Goal: Ask a question

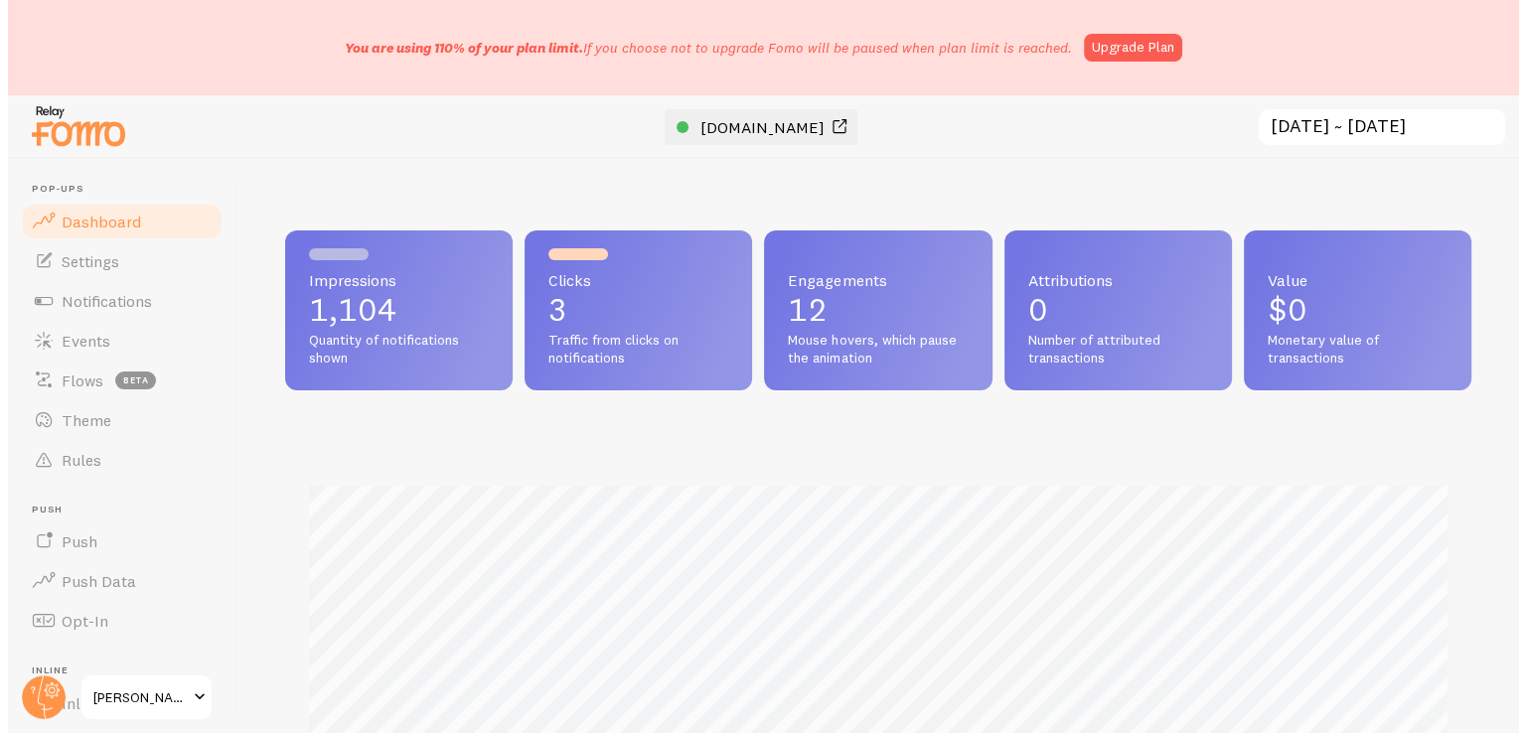
scroll to position [992832, 992182]
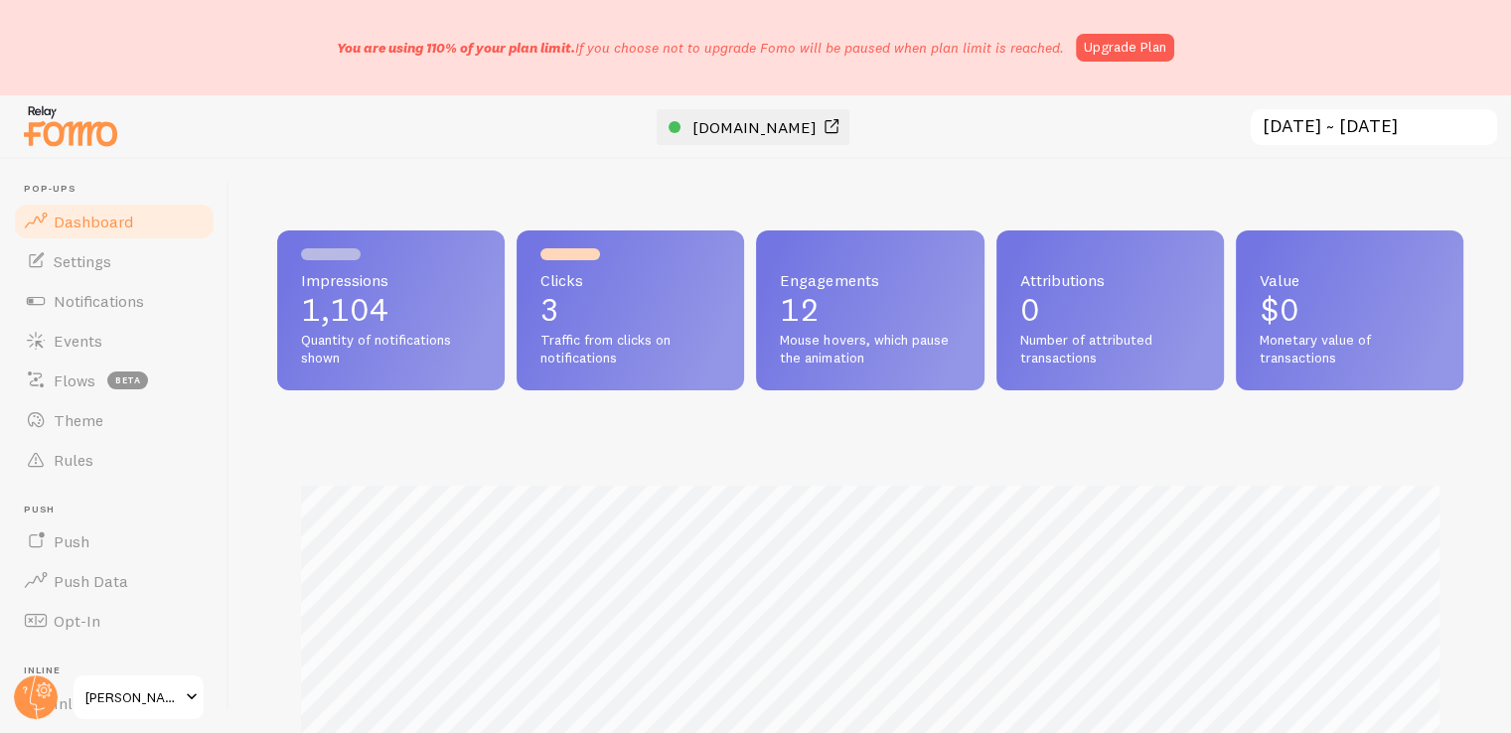
click at [786, 133] on span "[DOMAIN_NAME]" at bounding box center [754, 127] width 124 height 20
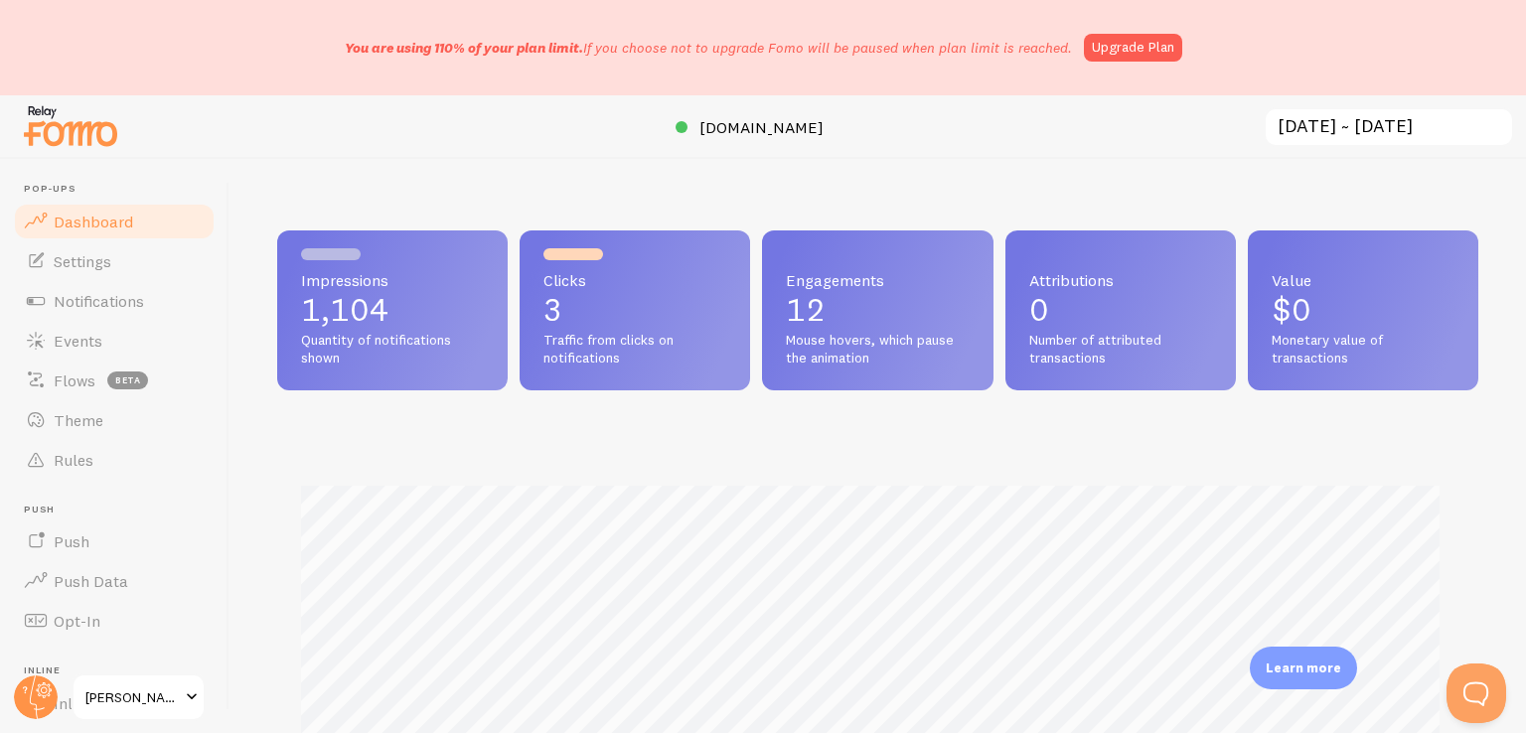
scroll to position [0, 0]
click at [1318, 127] on input "[DATE] ~ [DATE]" at bounding box center [1389, 127] width 250 height 41
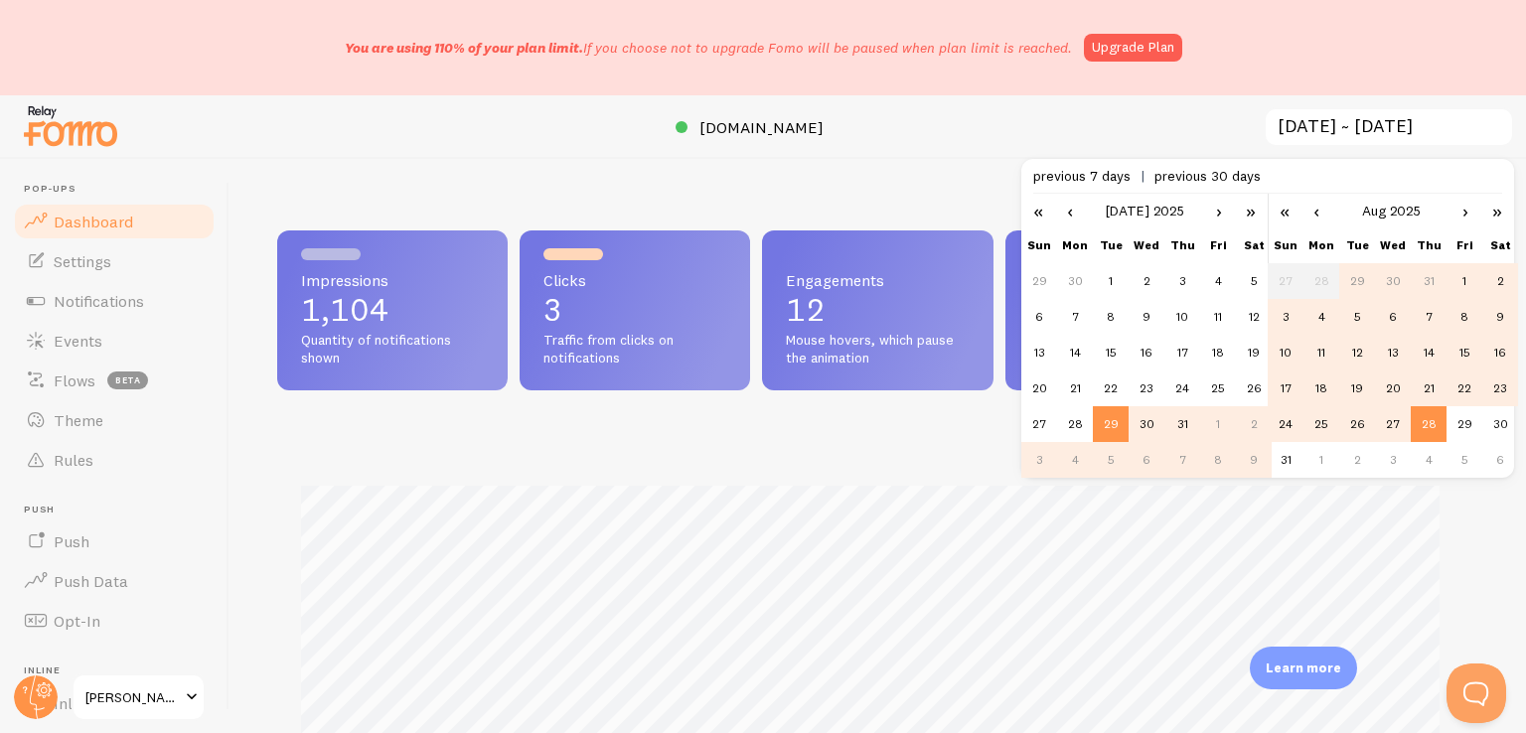
click at [1351, 423] on td "26" at bounding box center [1357, 424] width 36 height 36
type input "[DATE] ~ [DATE]"
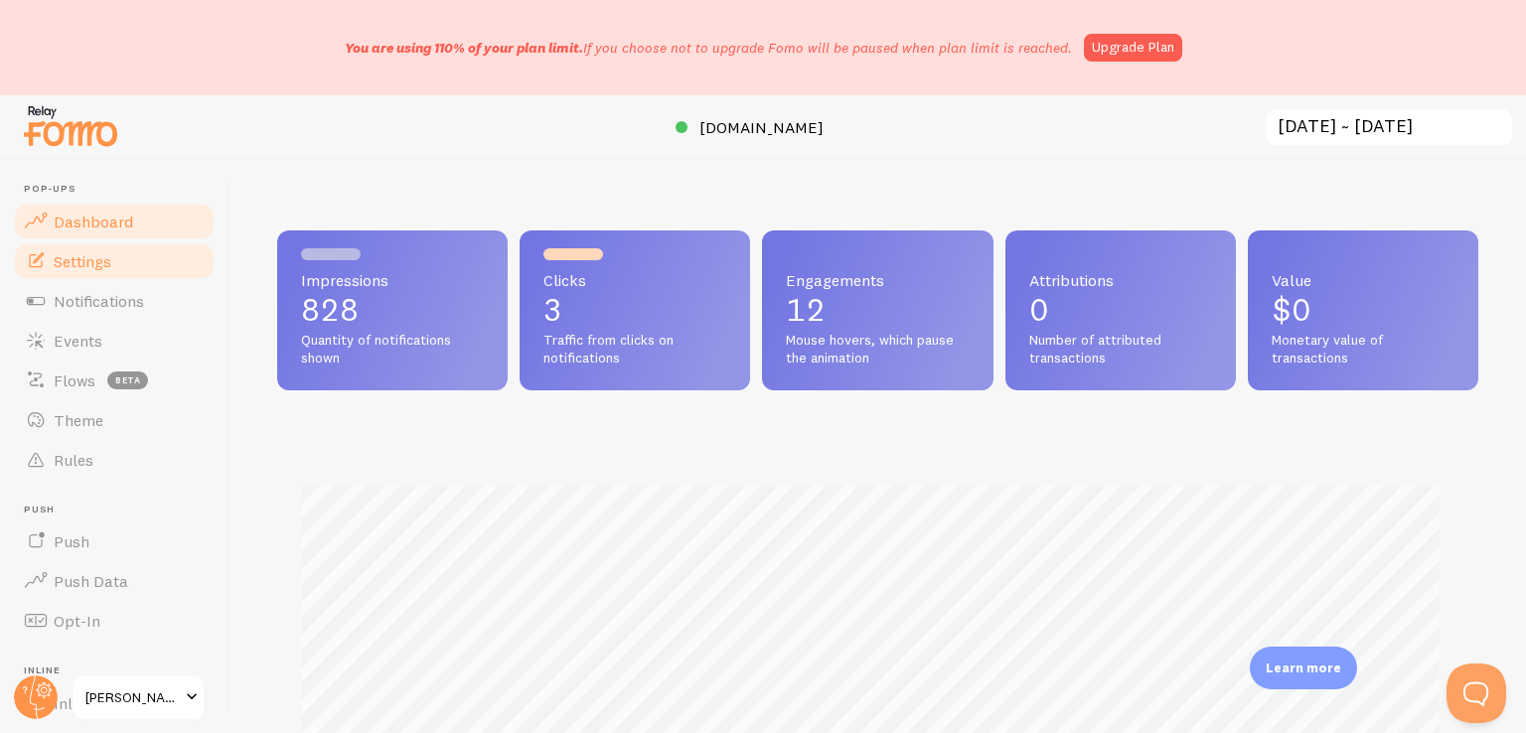
click at [90, 267] on span "Settings" at bounding box center [83, 261] width 58 height 20
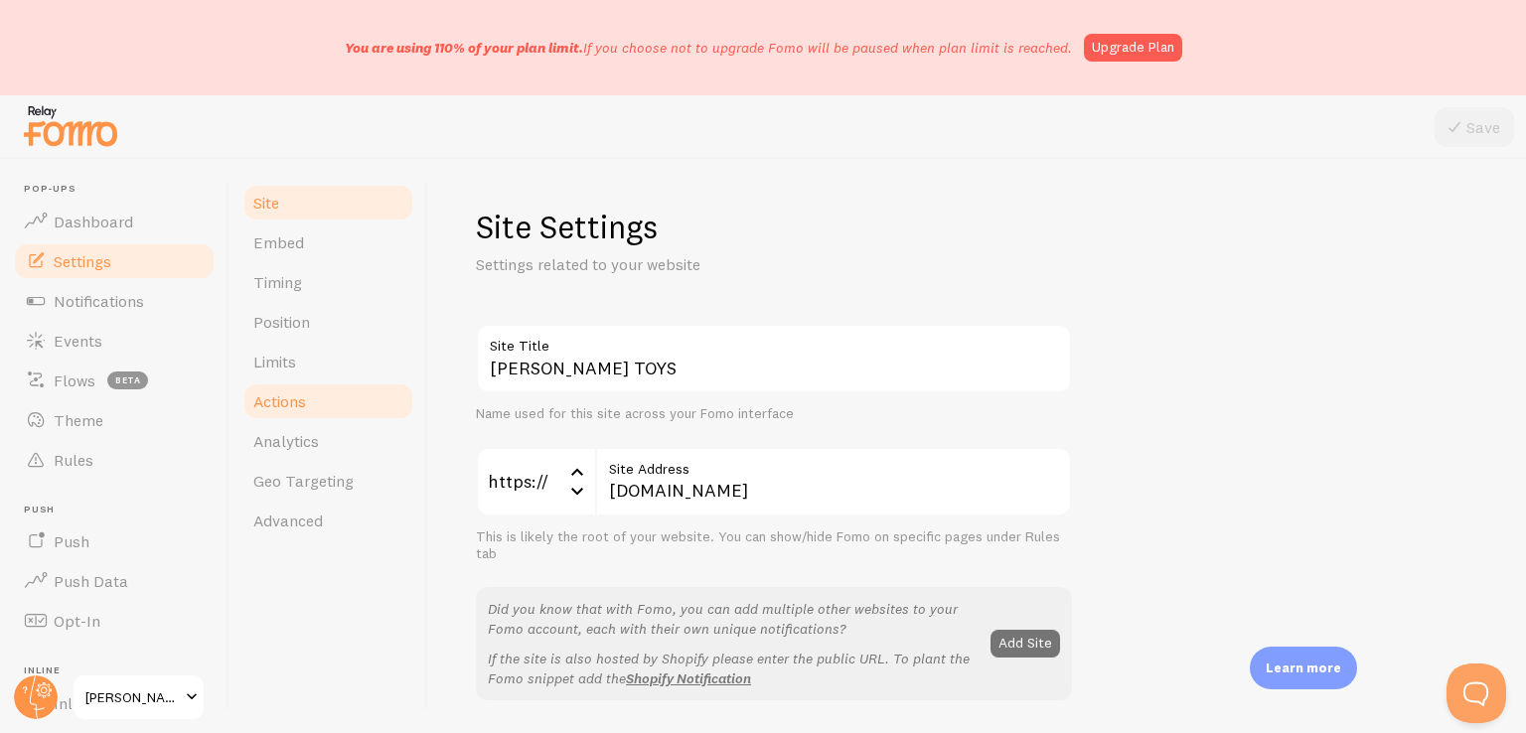
click at [306, 405] on link "Actions" at bounding box center [328, 401] width 174 height 40
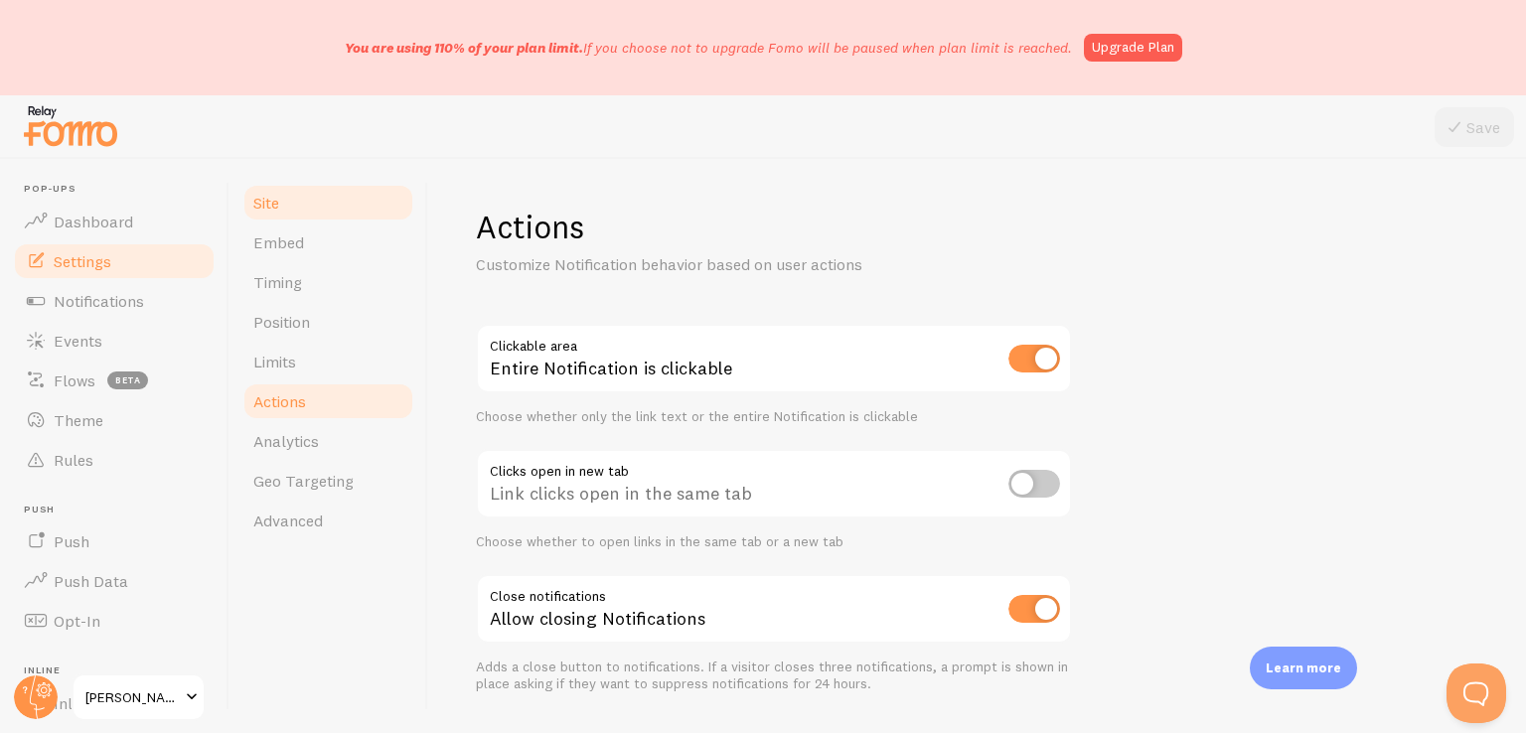
click at [273, 206] on span "Site" at bounding box center [266, 203] width 26 height 20
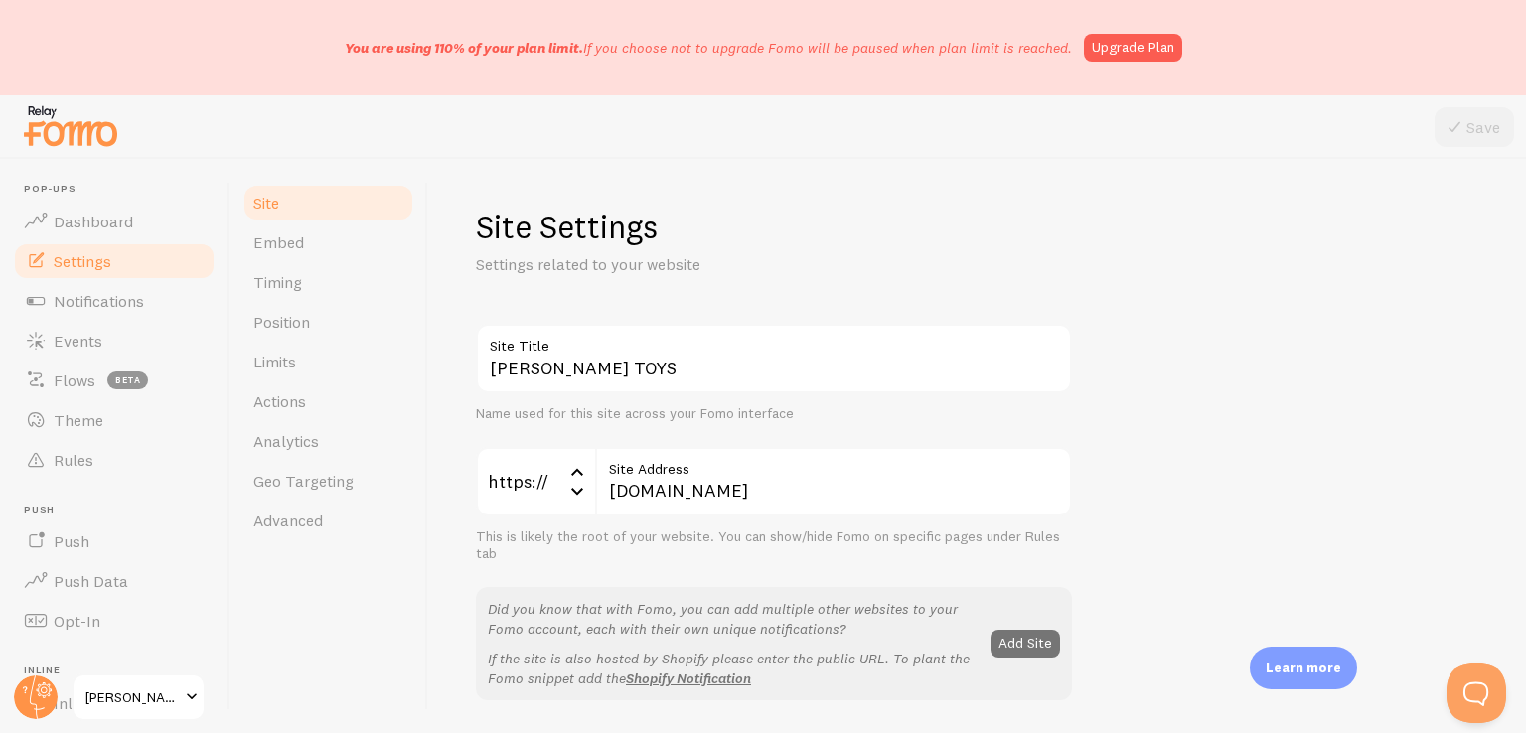
click at [574, 491] on icon at bounding box center [577, 491] width 12 height 7
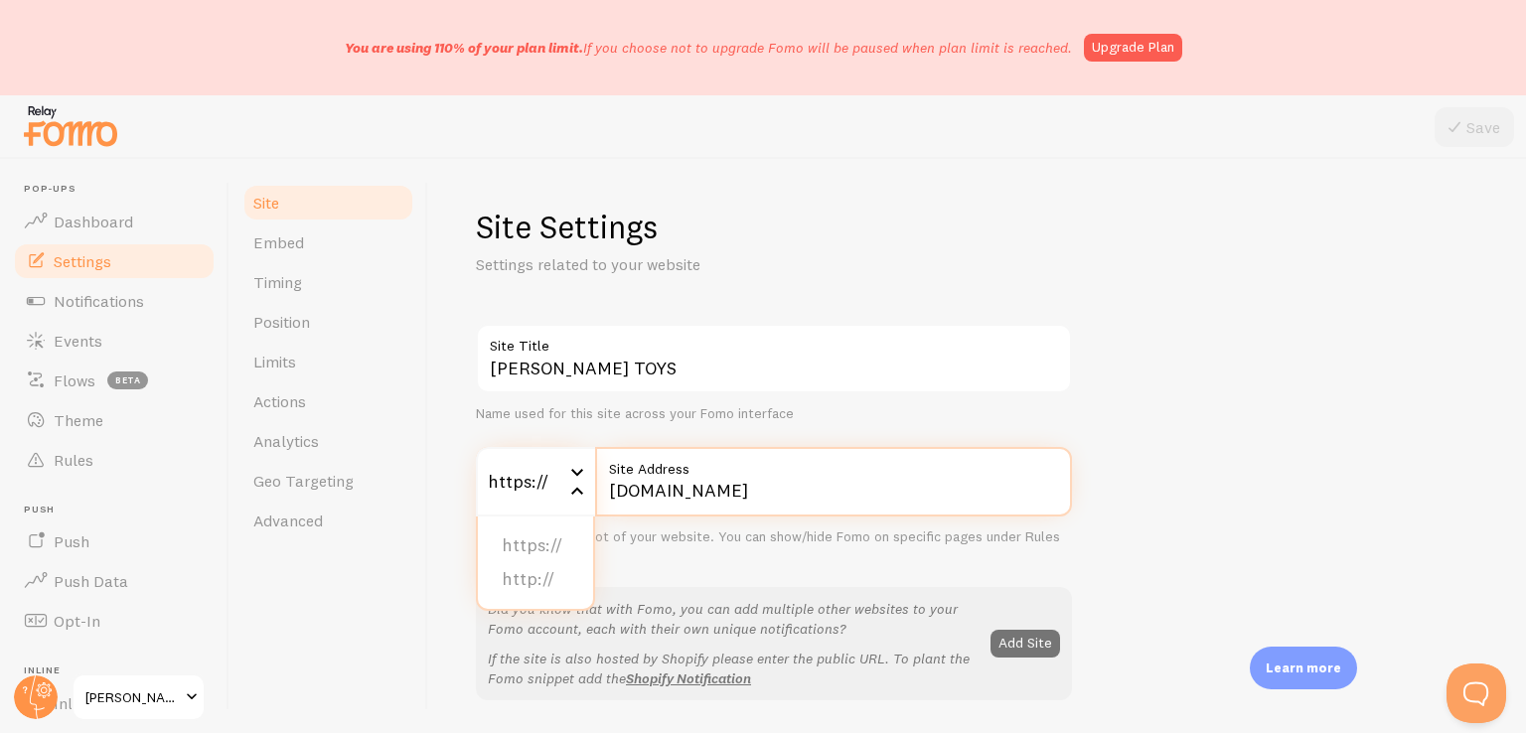
click at [664, 488] on input "[DOMAIN_NAME]" at bounding box center [833, 482] width 477 height 70
click at [737, 484] on input "[DOMAIN_NAME]" at bounding box center [833, 482] width 477 height 70
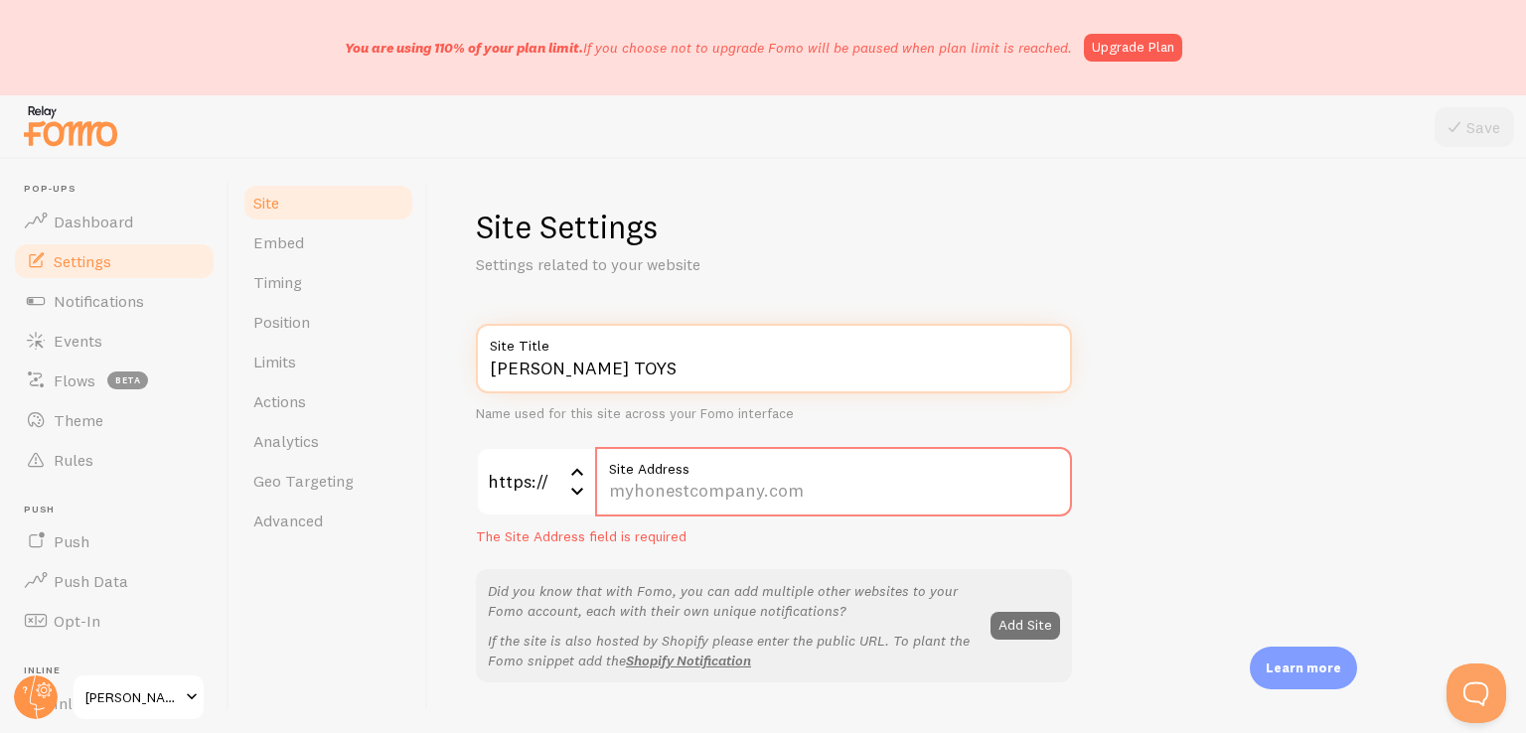
click at [695, 386] on input "[PERSON_NAME] TOYS" at bounding box center [774, 359] width 596 height 70
click at [699, 372] on input "[PERSON_NAME] TOYS" at bounding box center [774, 359] width 596 height 70
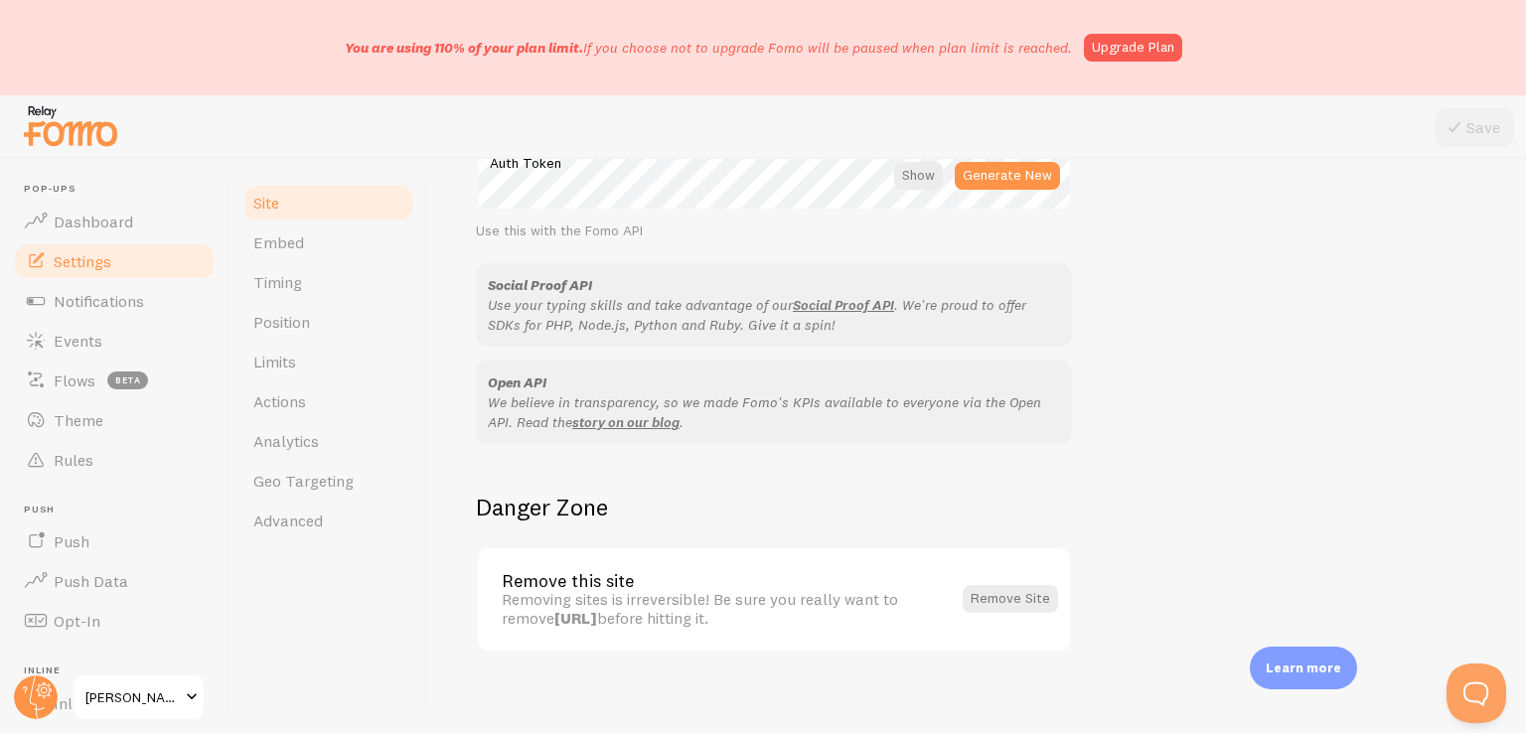
scroll to position [1220, 0]
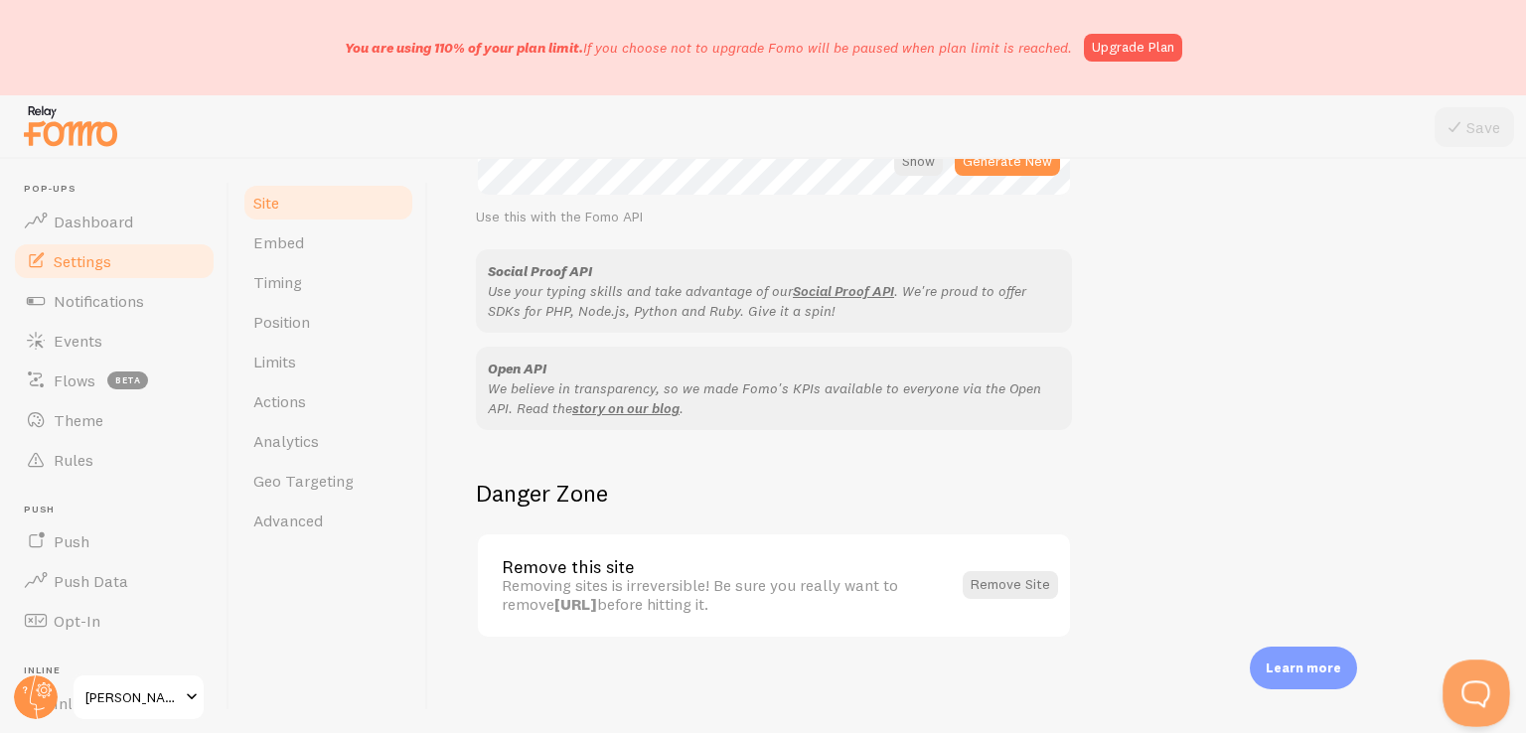
click at [1453, 690] on button "Open Beacon popover" at bounding box center [1472, 690] width 60 height 60
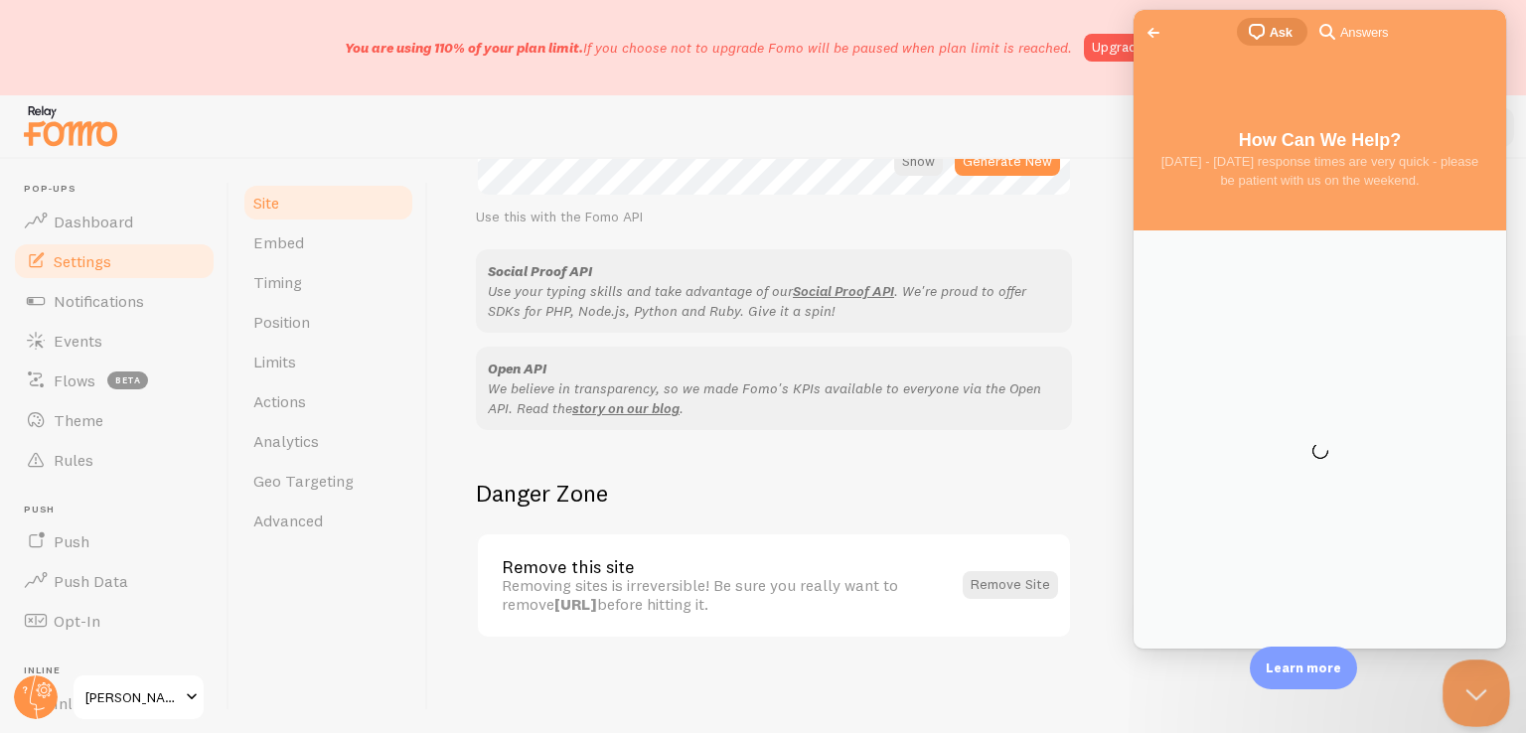
scroll to position [0, 0]
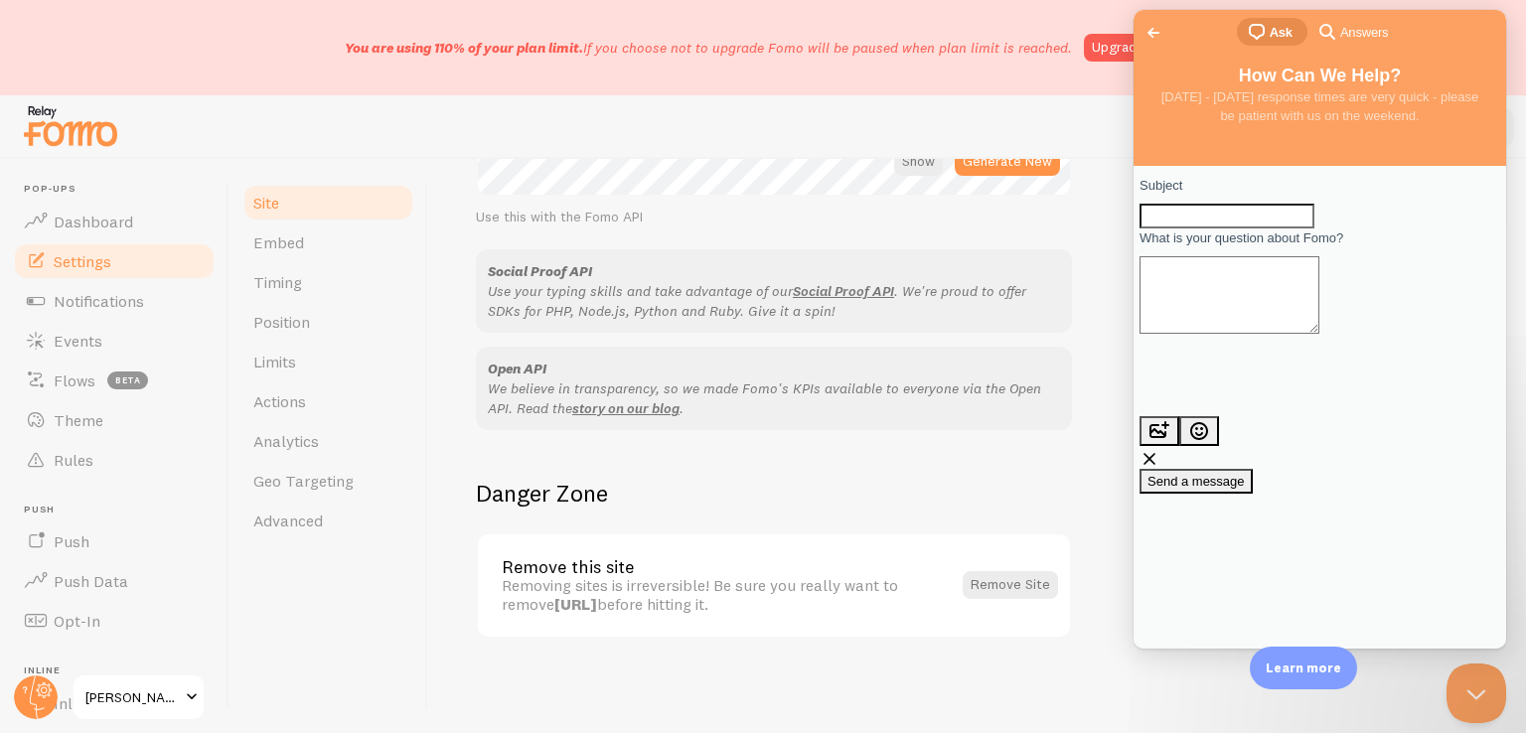
click at [1347, 36] on span "Answers" at bounding box center [1364, 33] width 48 height 20
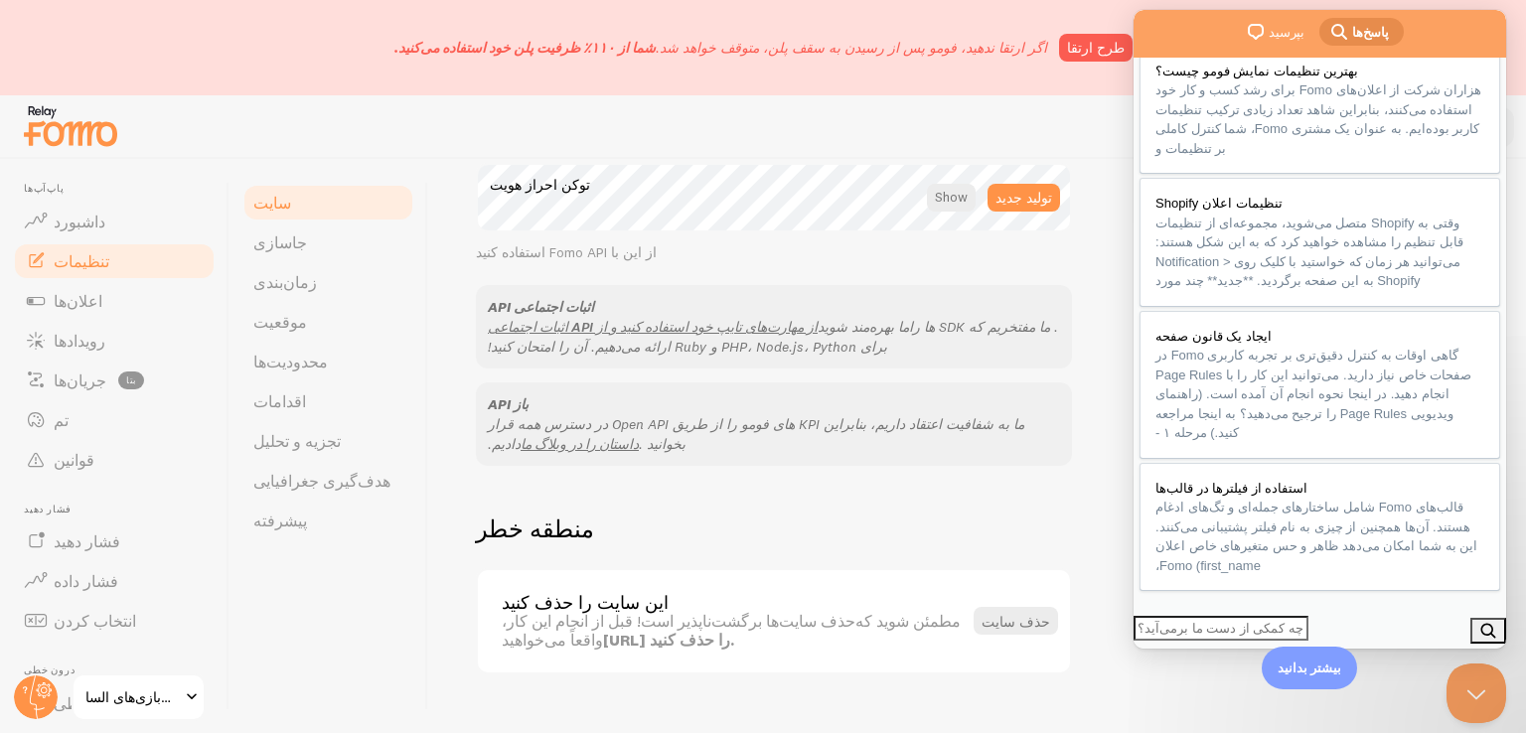
scroll to position [230, 0]
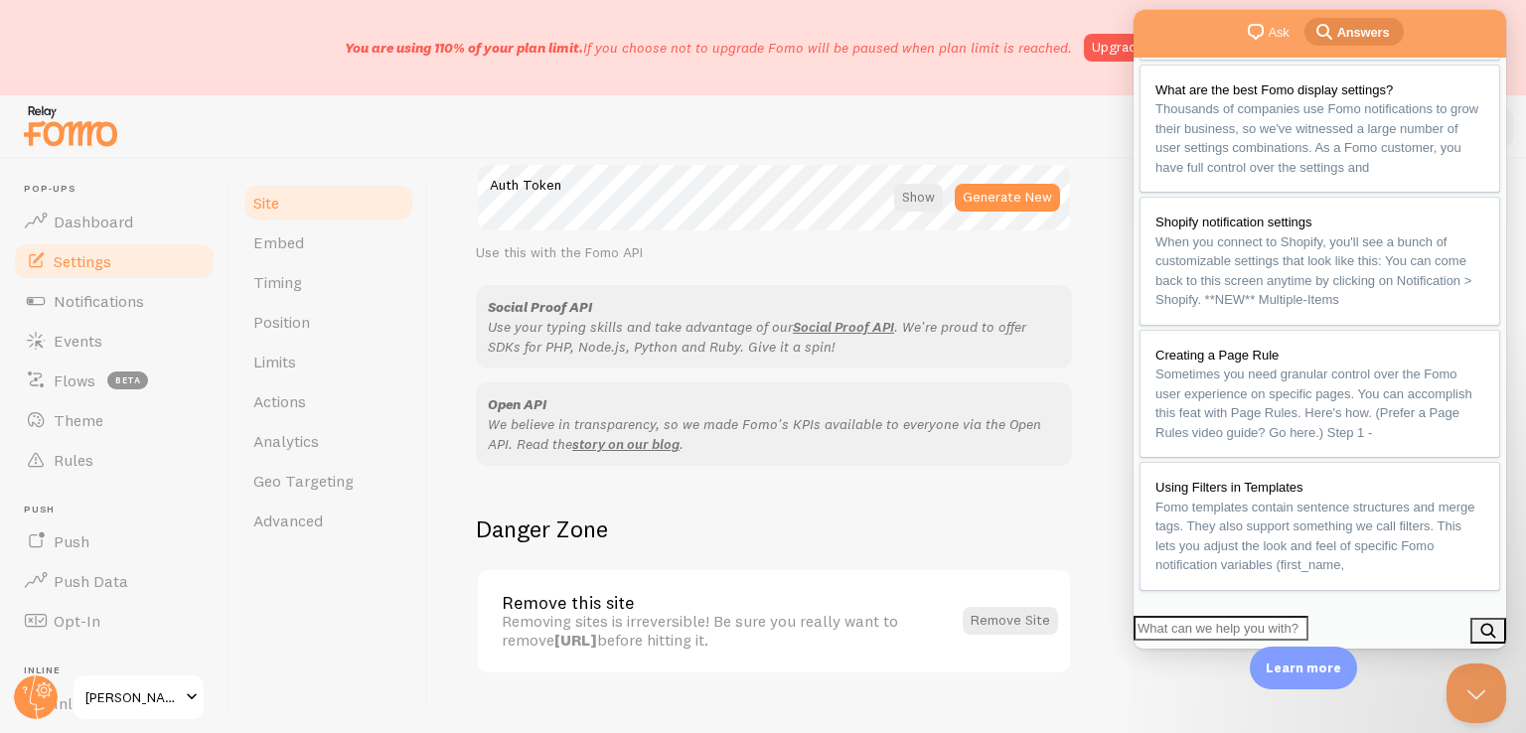
scroll to position [1220, 0]
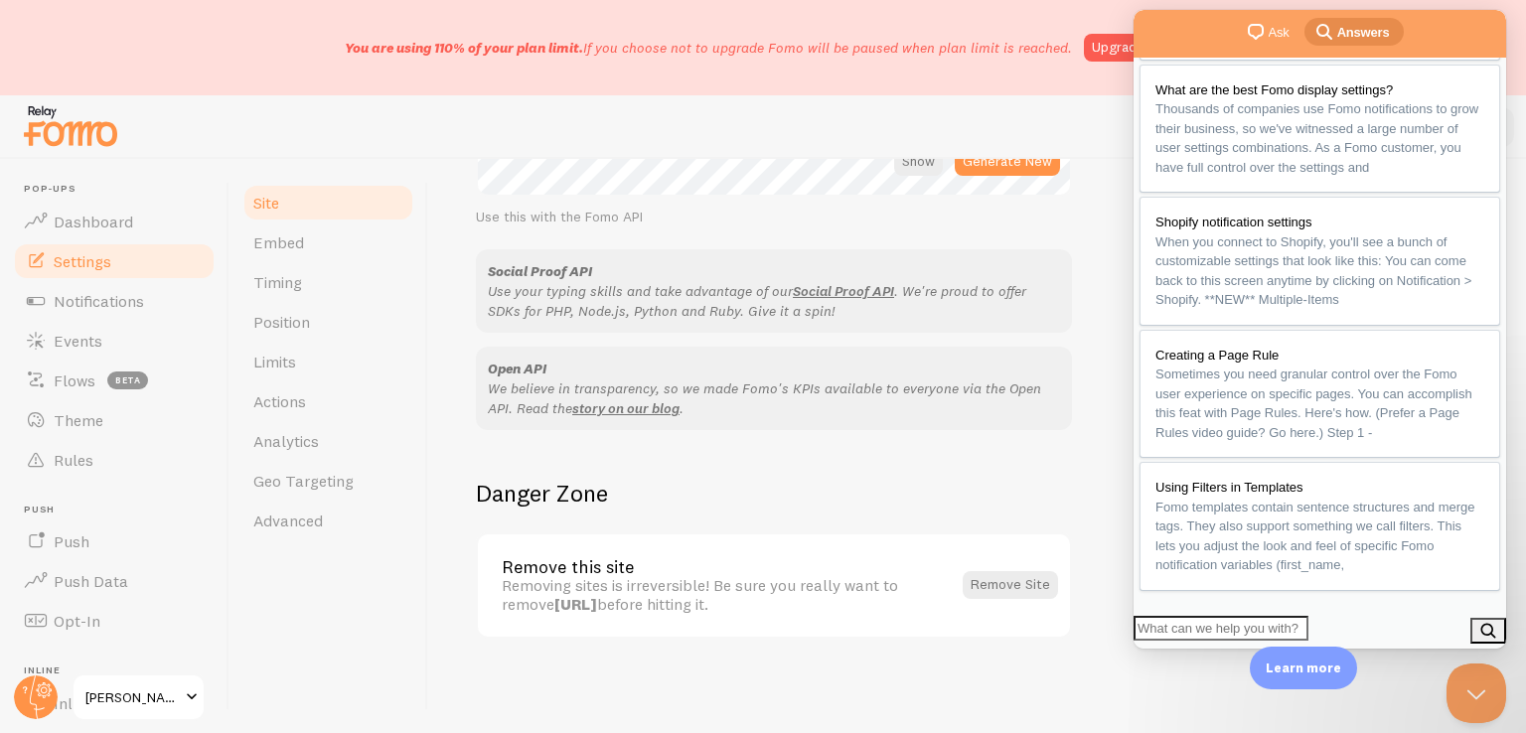
click at [1260, 36] on span "chat-square" at bounding box center [1256, 32] width 24 height 24
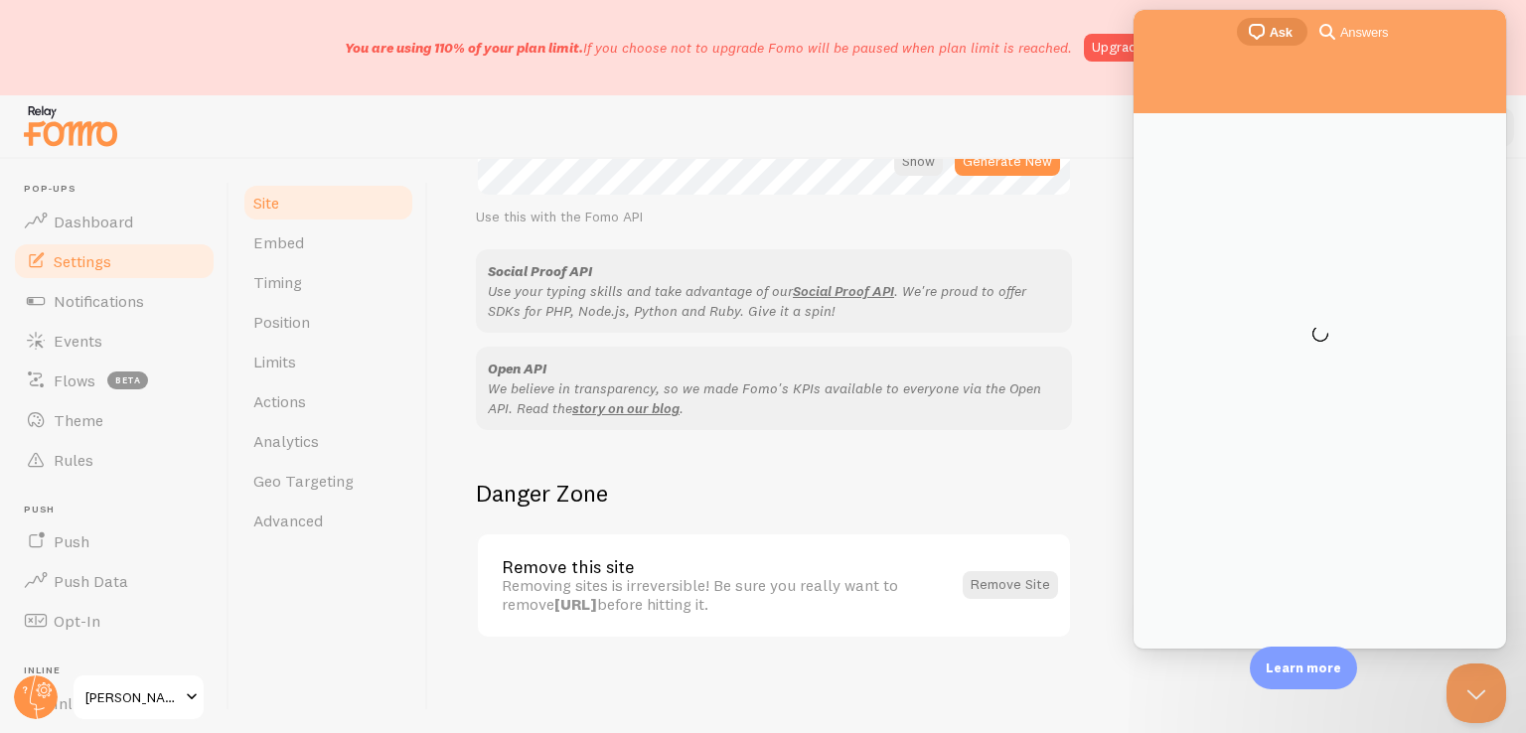
scroll to position [0, 0]
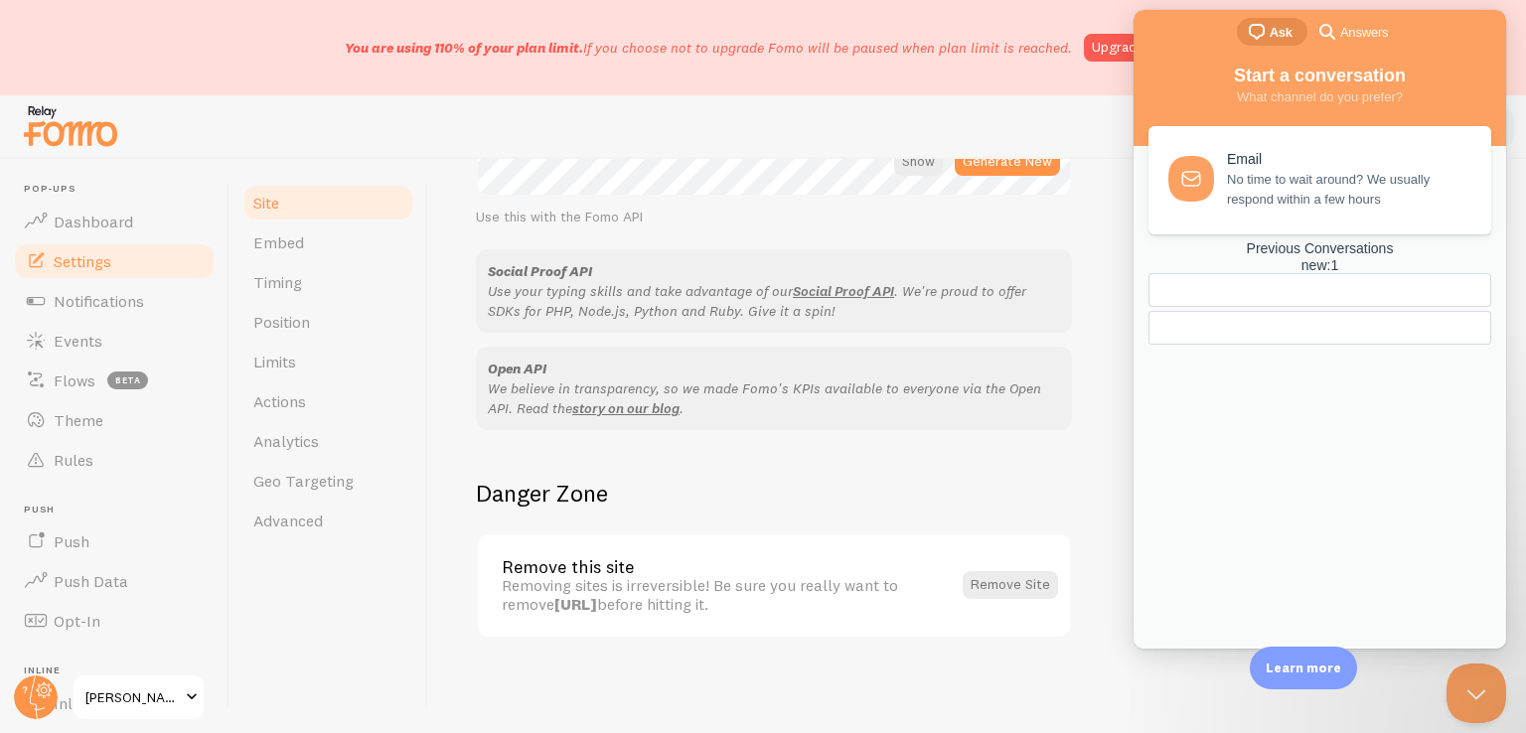
click at [1322, 345] on div at bounding box center [1319, 328] width 343 height 34
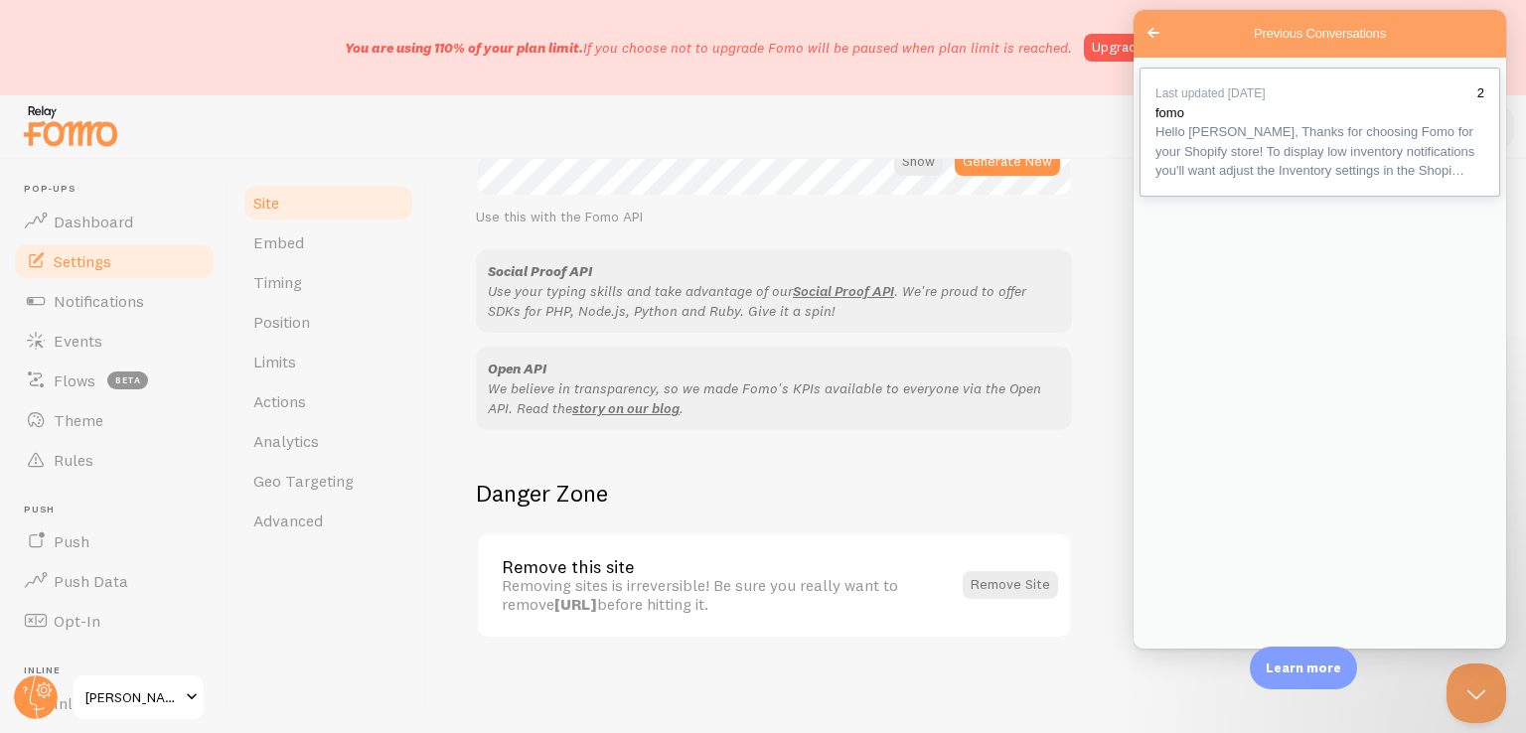
click at [1344, 178] on span "Hello [PERSON_NAME], Thanks for choosing Fomo for your Shopify store! To displa…" at bounding box center [1314, 151] width 319 height 54
click at [1170, 650] on button "Close" at bounding box center [1152, 663] width 36 height 26
click at [1157, 32] on span "Go back" at bounding box center [1153, 33] width 24 height 24
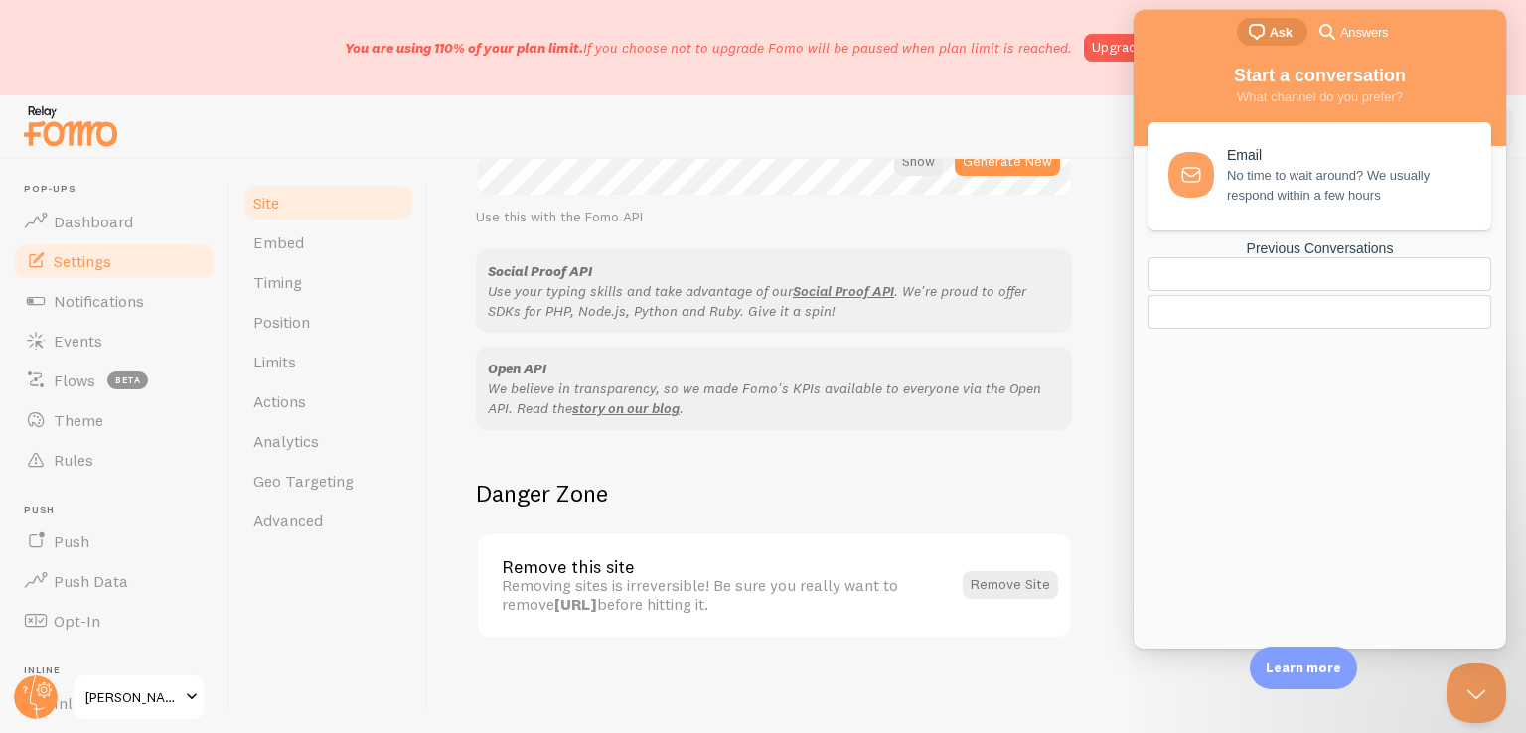
click at [1256, 198] on span "No time to wait around? We usually respond within a few hours" at bounding box center [1347, 186] width 241 height 40
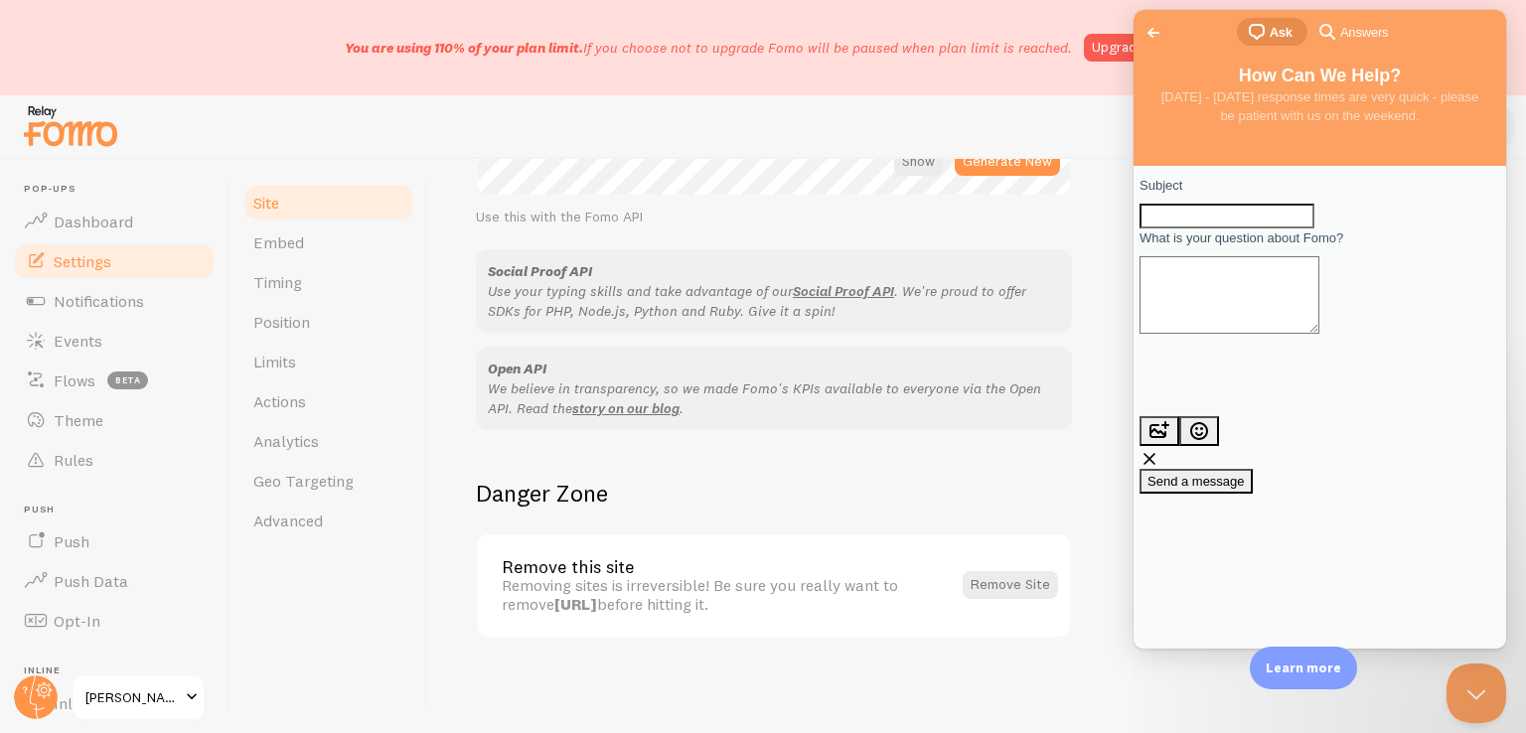
click at [1255, 229] on input "Subject" at bounding box center [1226, 217] width 175 height 26
paste input "Delete the app from Shopify"
type input "Delete the app from Shopify"
click at [1218, 292] on textarea "What is your question about Fomo?" at bounding box center [1229, 294] width 180 height 77
paste textarea "چرا نمیشه این برنامه رو حذف نصب کرد؟!"
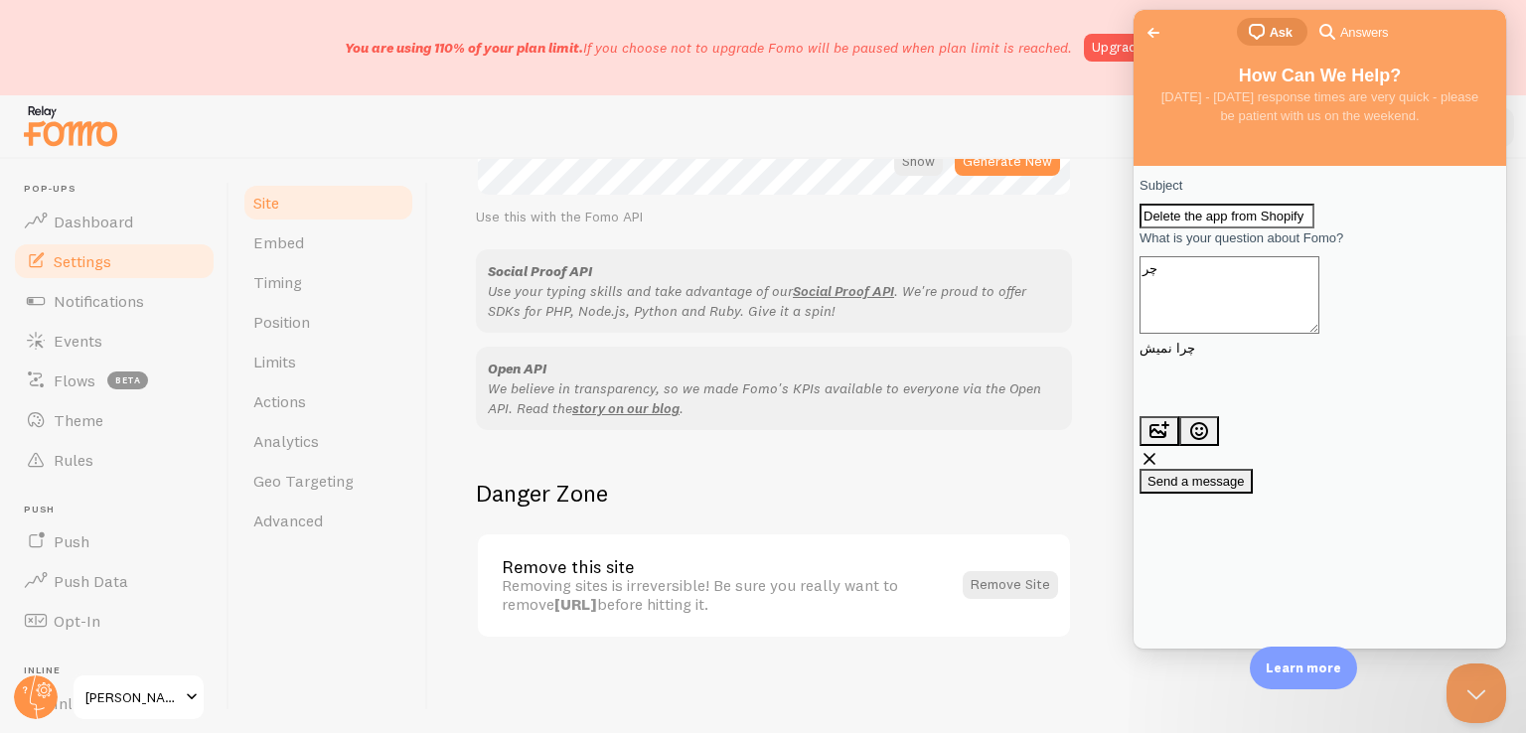
type textarea "چ"
paste textarea "Why can't I uninstall this program?!"
type textarea "Why can't I uninstall this program?!"
drag, startPoint x: 1337, startPoint y: 228, endPoint x: 1171, endPoint y: 231, distance: 165.9
click at [1170, 229] on div "Delete the app from Shopify" at bounding box center [1319, 217] width 361 height 26
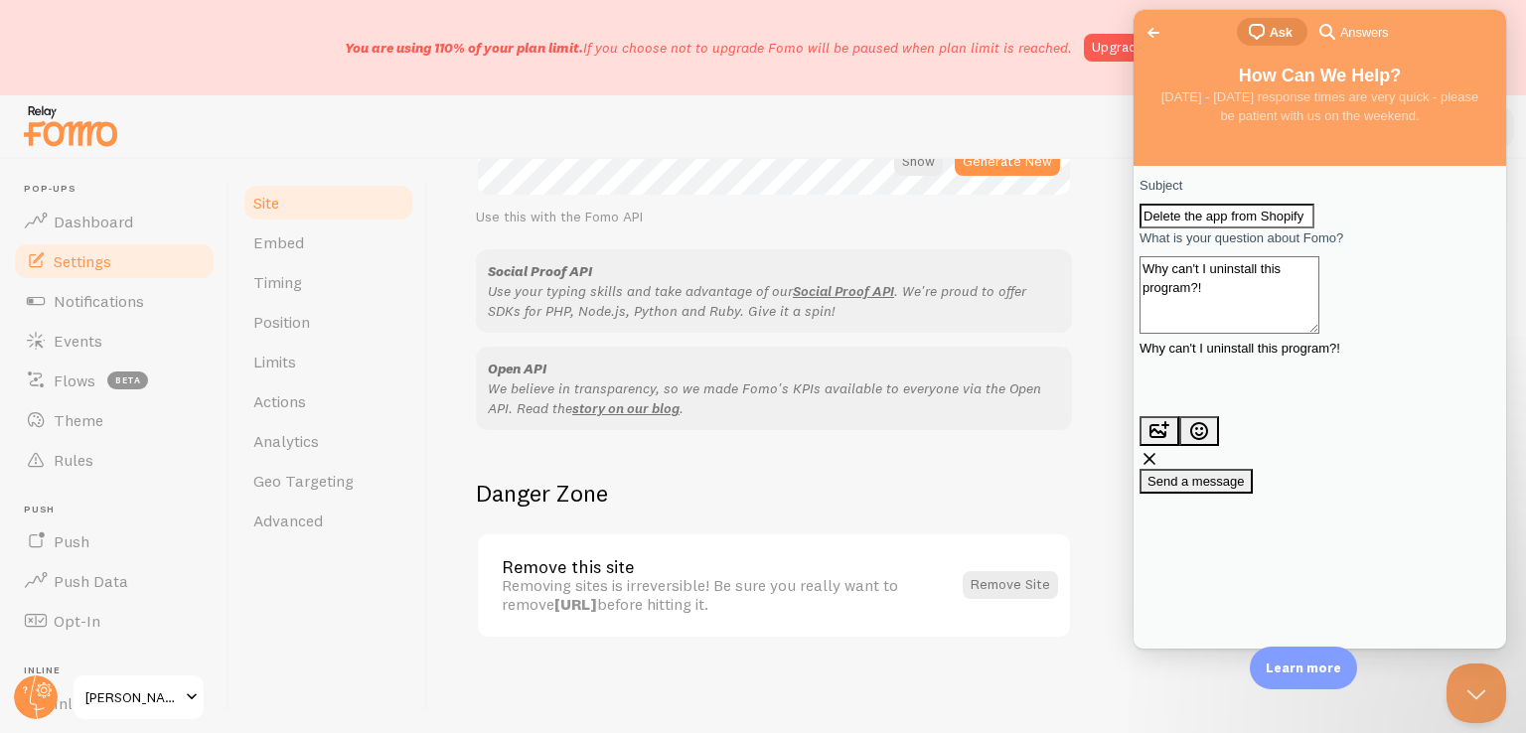
paste input "Why can't I uninstall this program?!"
type input "Why can't I uninstall this program?!"
click at [1245, 474] on span "Send a message" at bounding box center [1195, 481] width 97 height 15
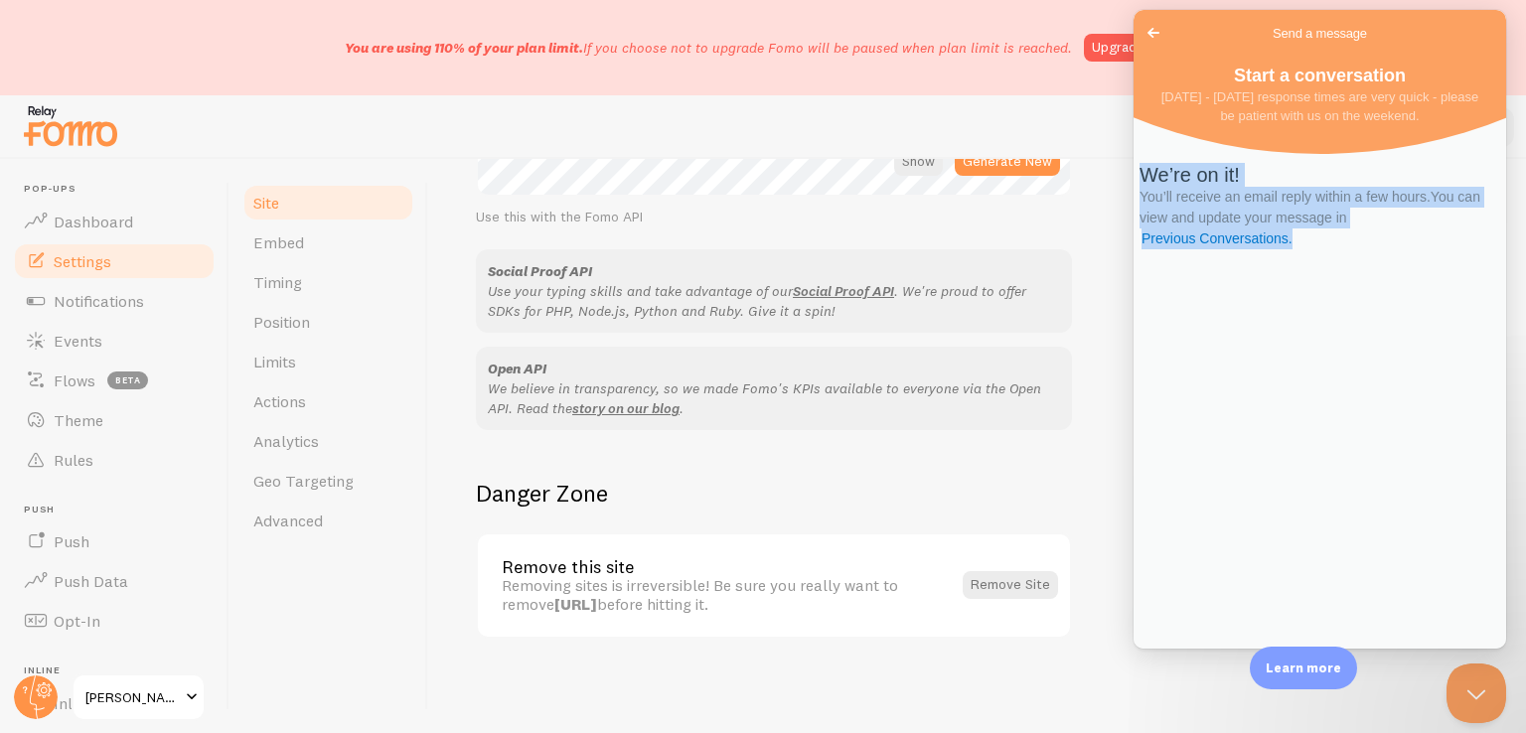
drag, startPoint x: 1277, startPoint y: 250, endPoint x: 1426, endPoint y: 335, distance: 171.3
click at [1426, 249] on div "We’re on it! You’ll receive an email reply within a few hours. You can view and…" at bounding box center [1319, 206] width 361 height 86
click at [1303, 497] on div "We’re on it! You’ll receive an email reply within a few hours. You can view and…" at bounding box center [1319, 388] width 373 height 522
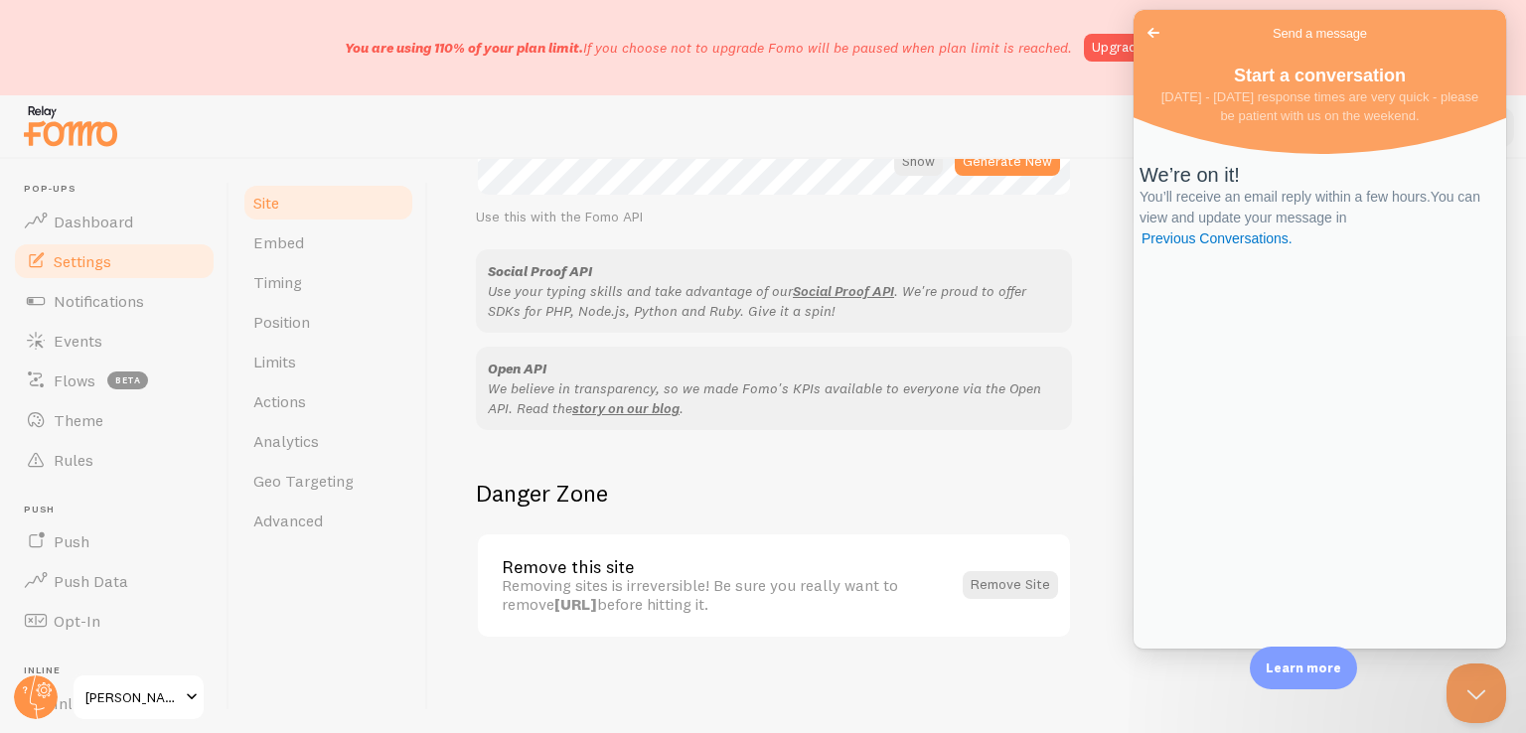
click at [966, 645] on div "Site Settings Settings related to your website Site Title The Site Title field …" at bounding box center [977, 446] width 1098 height 574
click at [70, 224] on span "Dashboard" at bounding box center [93, 222] width 79 height 20
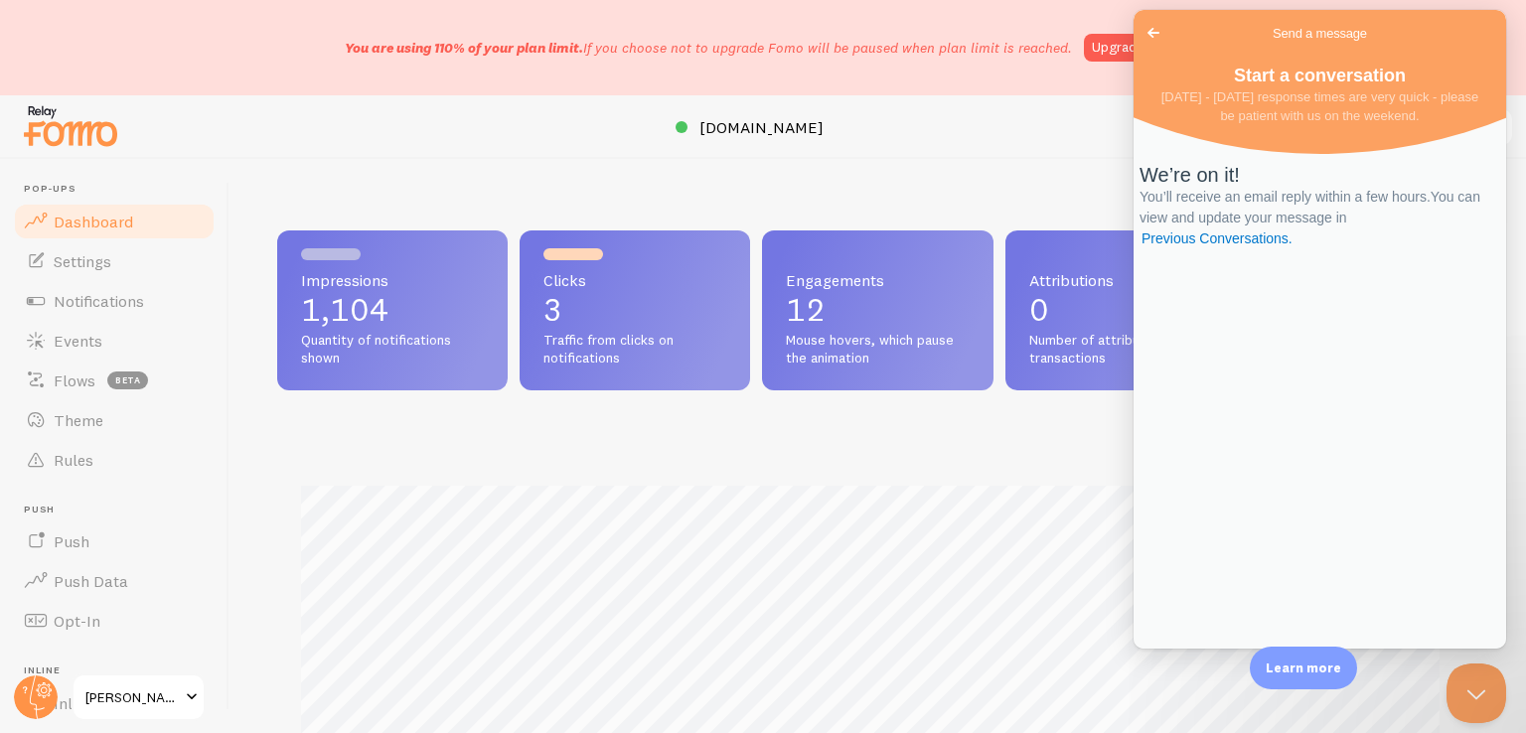
scroll to position [522, 1185]
click at [1456, 682] on button "Close Beacon popover" at bounding box center [1472, 690] width 60 height 60
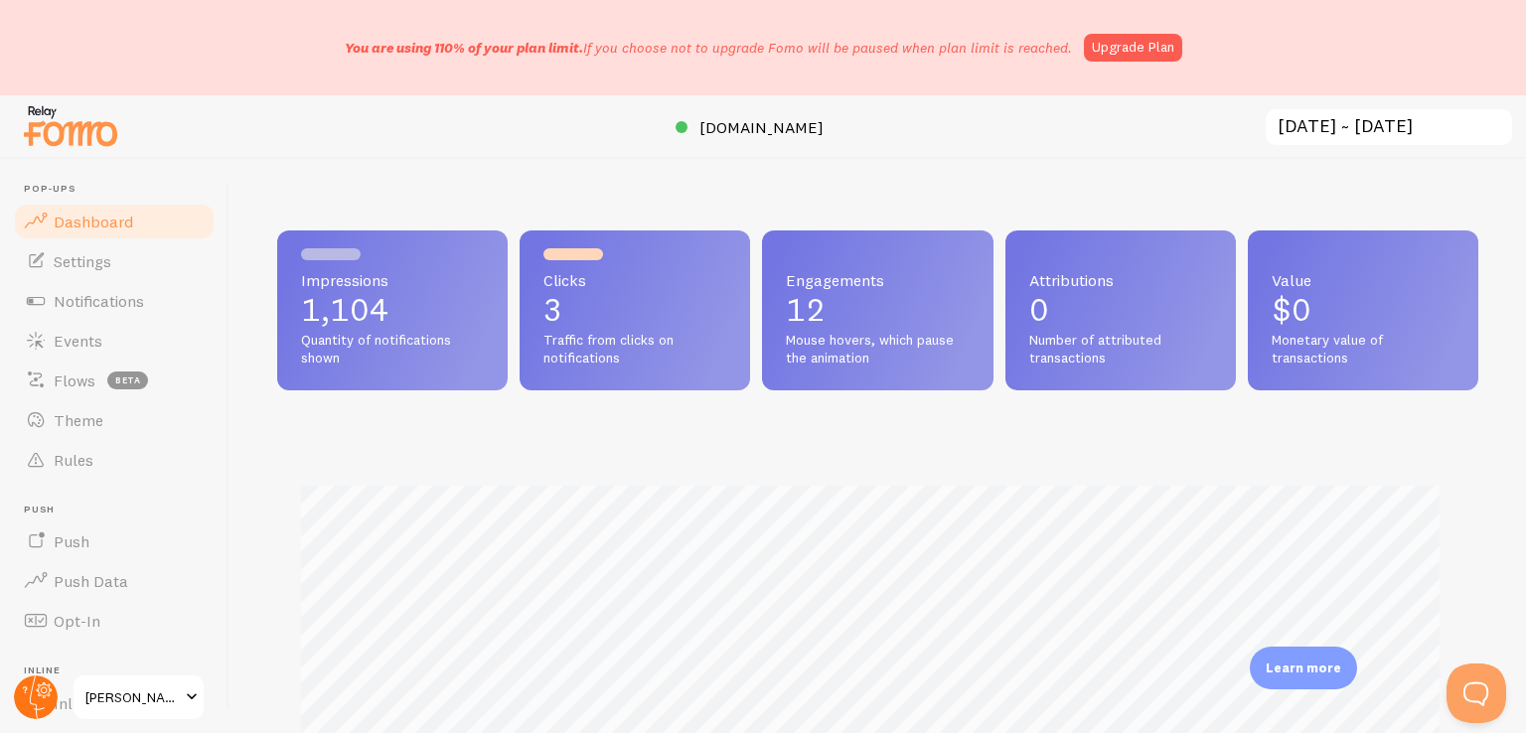
click at [24, 693] on circle at bounding box center [36, 697] width 44 height 44
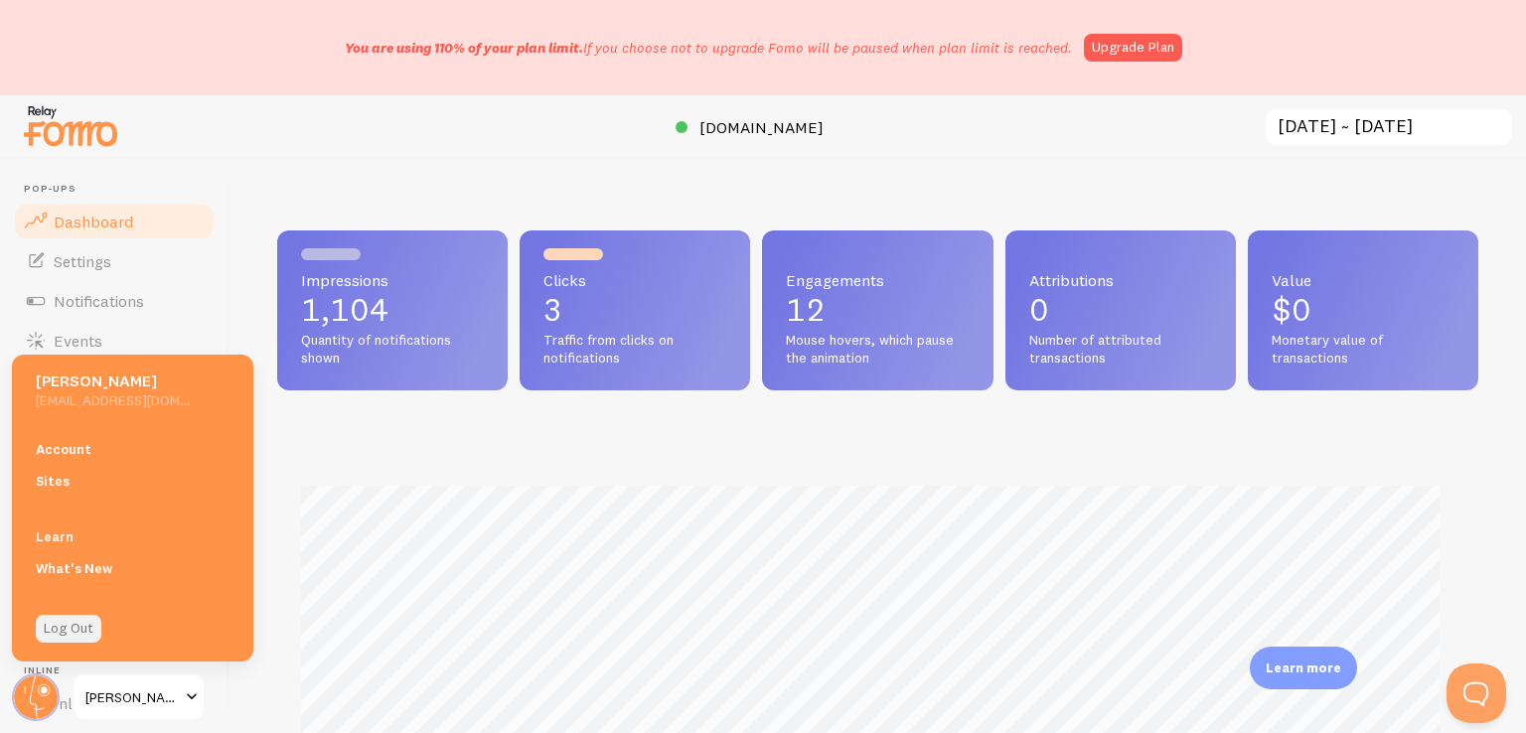
click at [85, 636] on link "Log Out" at bounding box center [69, 629] width 66 height 28
